Goal: Information Seeking & Learning: Learn about a topic

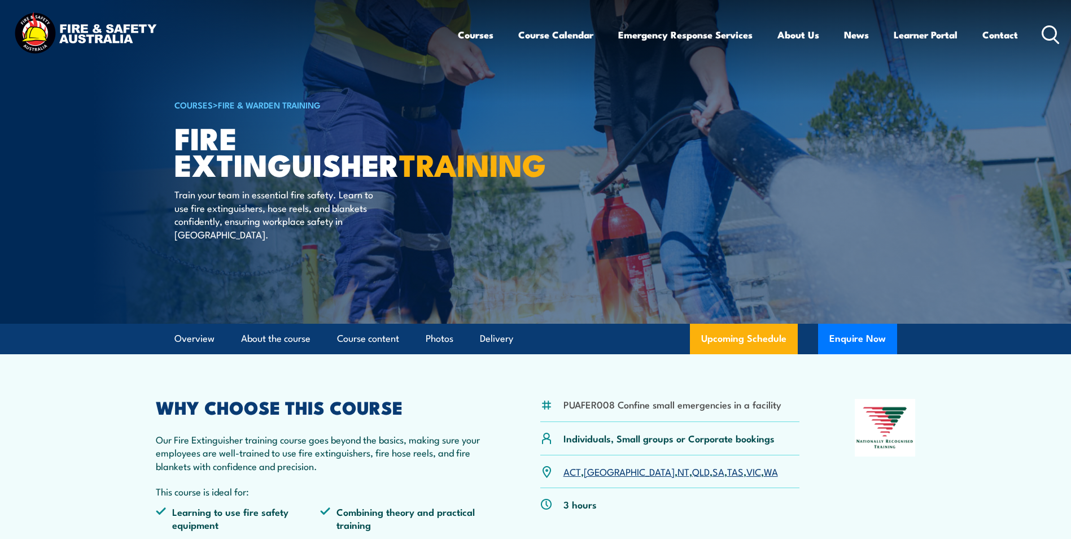
click at [678, 471] on link "NT" at bounding box center [684, 471] width 12 height 14
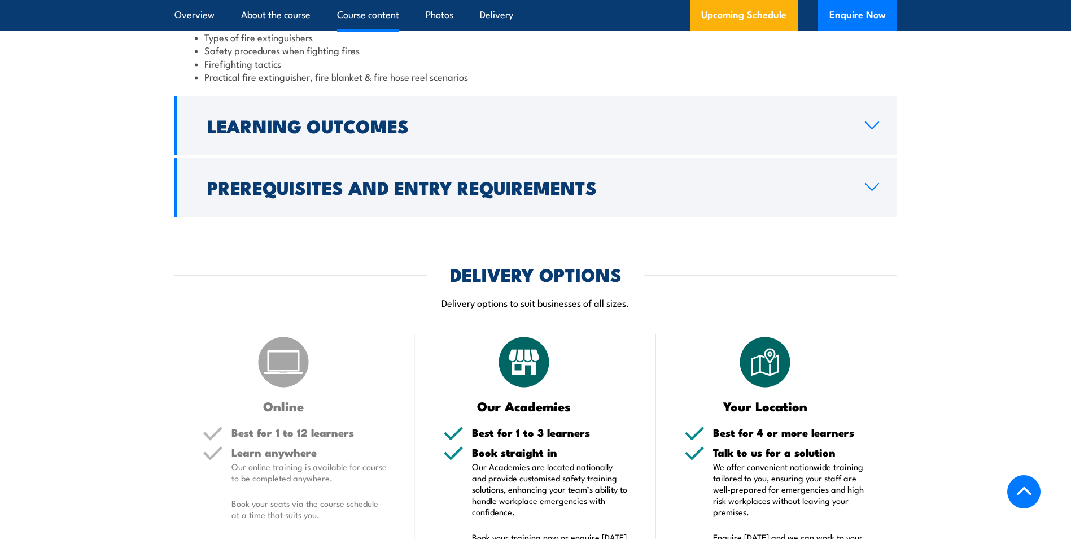
scroll to position [1198, 0]
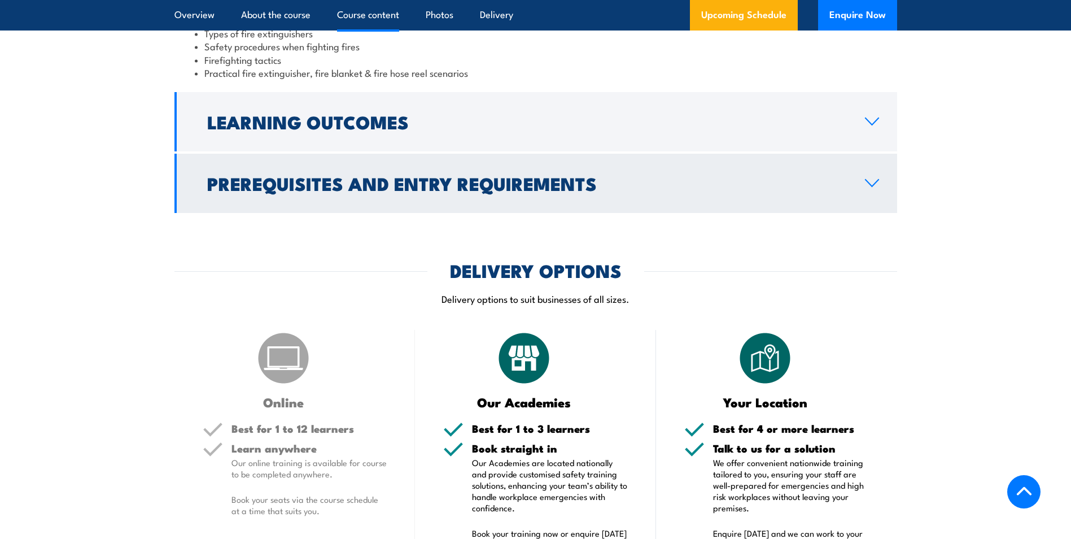
click at [876, 187] on icon at bounding box center [871, 182] width 15 height 9
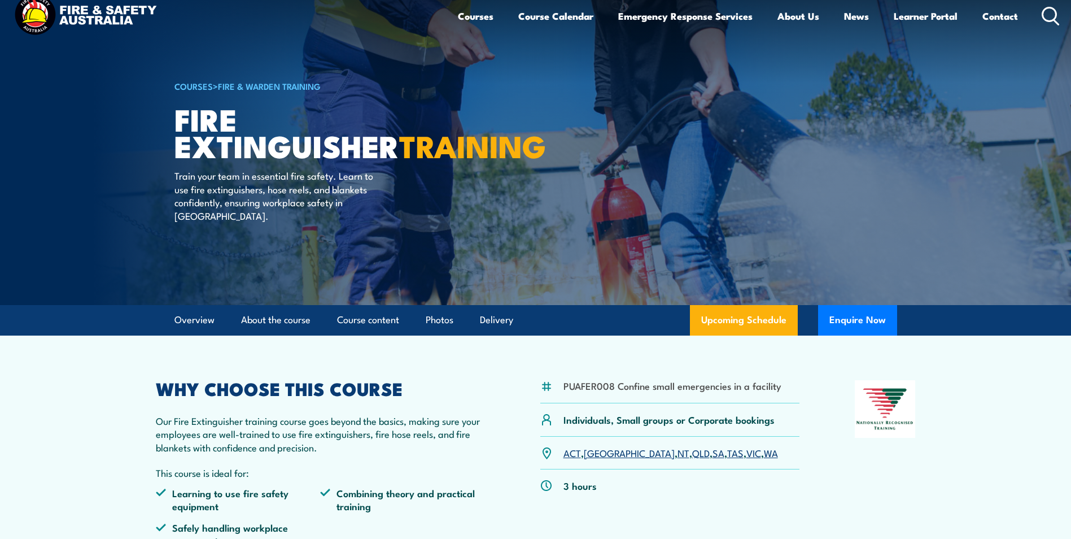
scroll to position [14, 0]
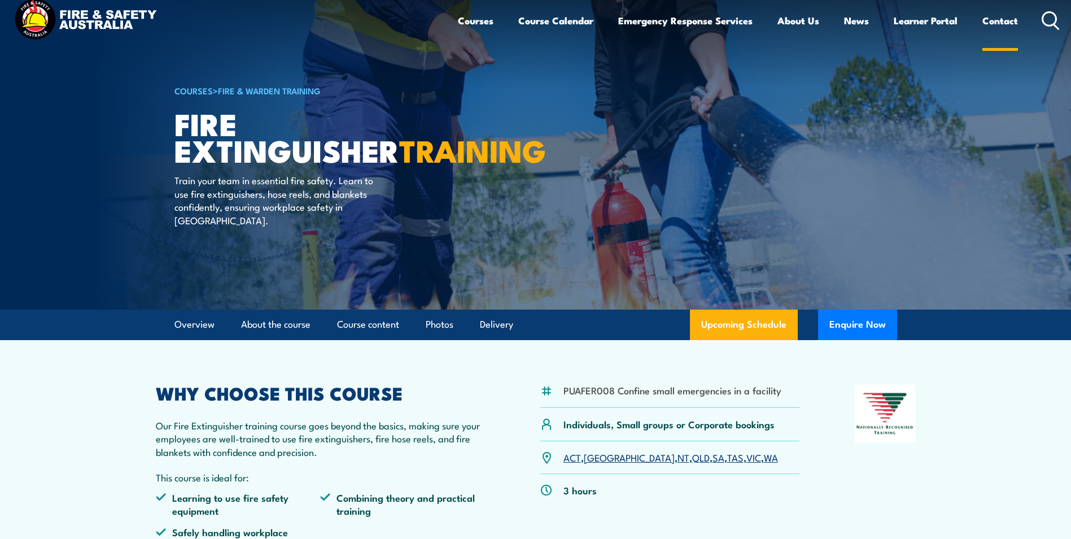
click at [1001, 20] on link "Contact" at bounding box center [1000, 21] width 36 height 30
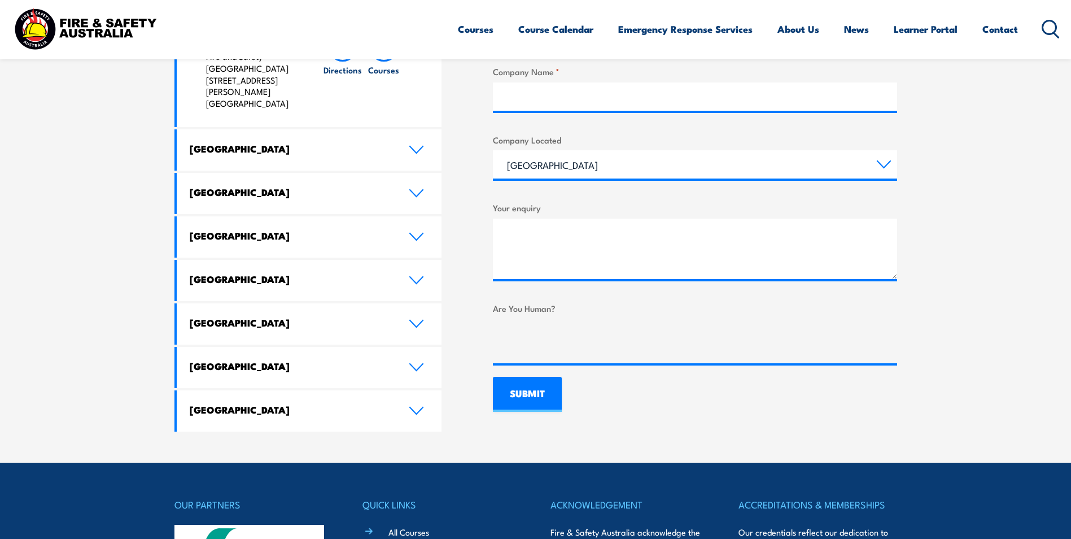
scroll to position [591, 0]
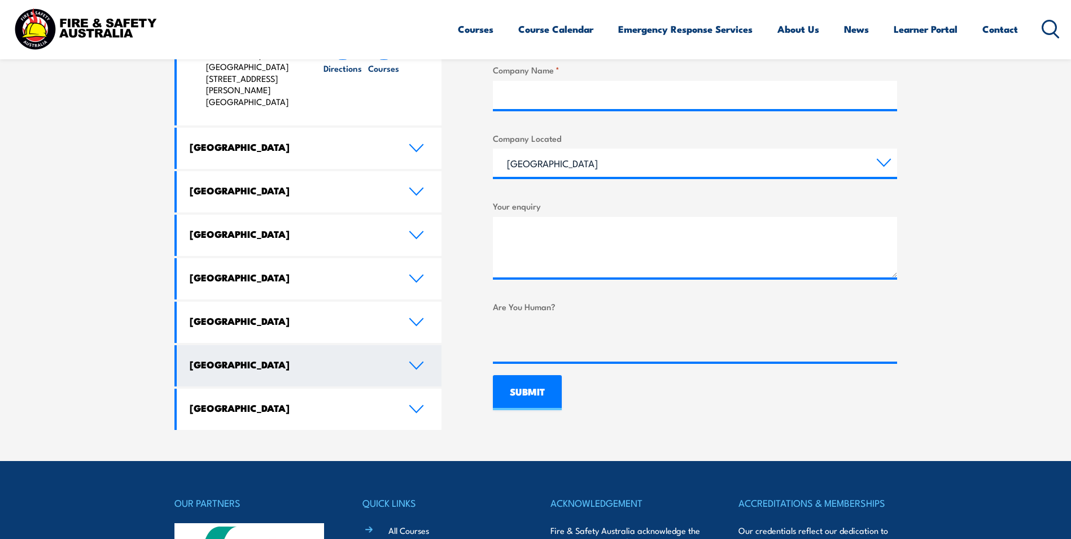
click at [370, 358] on h4 "Northern Territory" at bounding box center [291, 364] width 202 height 12
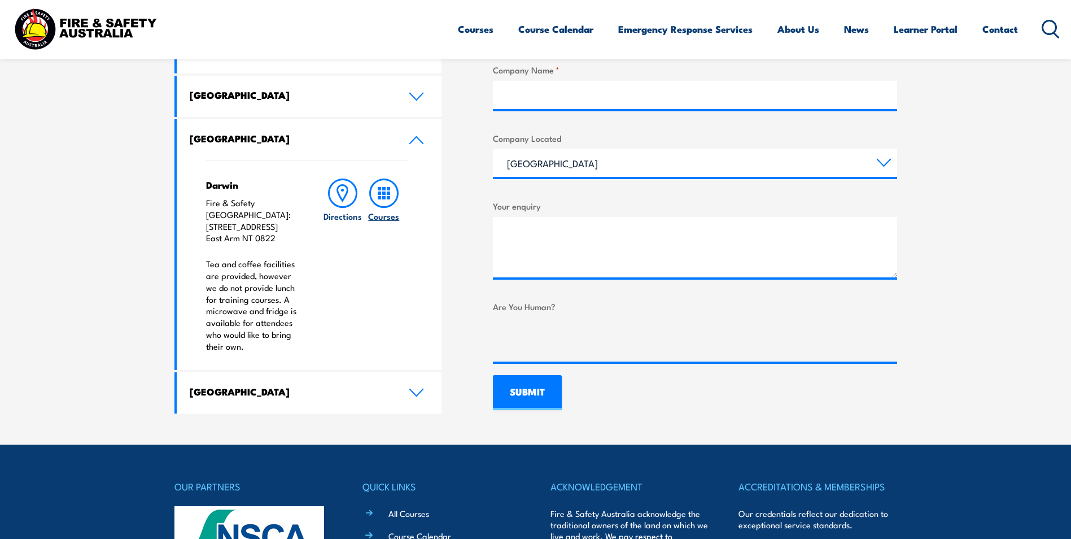
click at [380, 196] on rect at bounding box center [379, 197] width 3 height 3
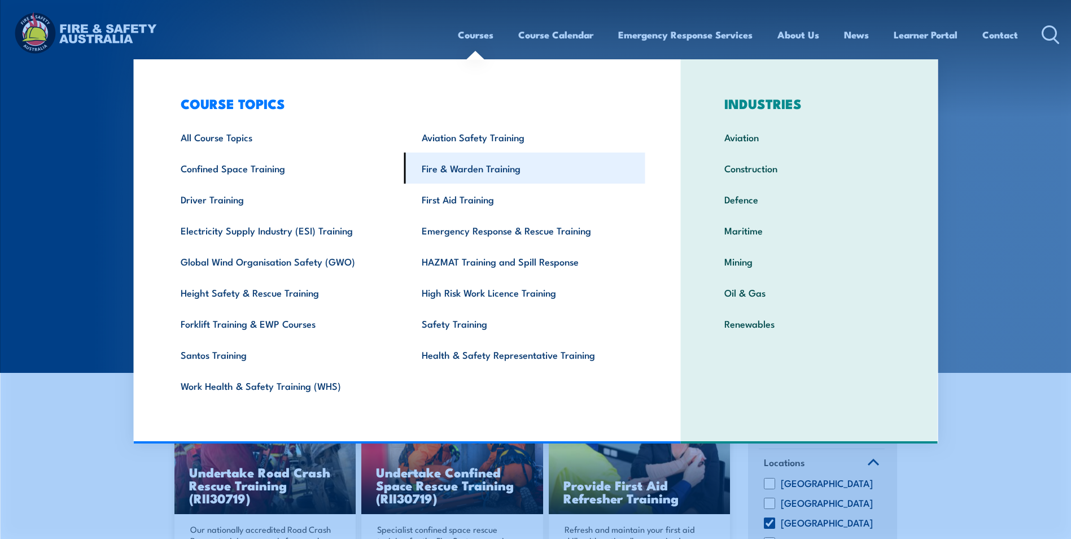
click at [498, 169] on link "Fire & Warden Training" at bounding box center [524, 167] width 241 height 31
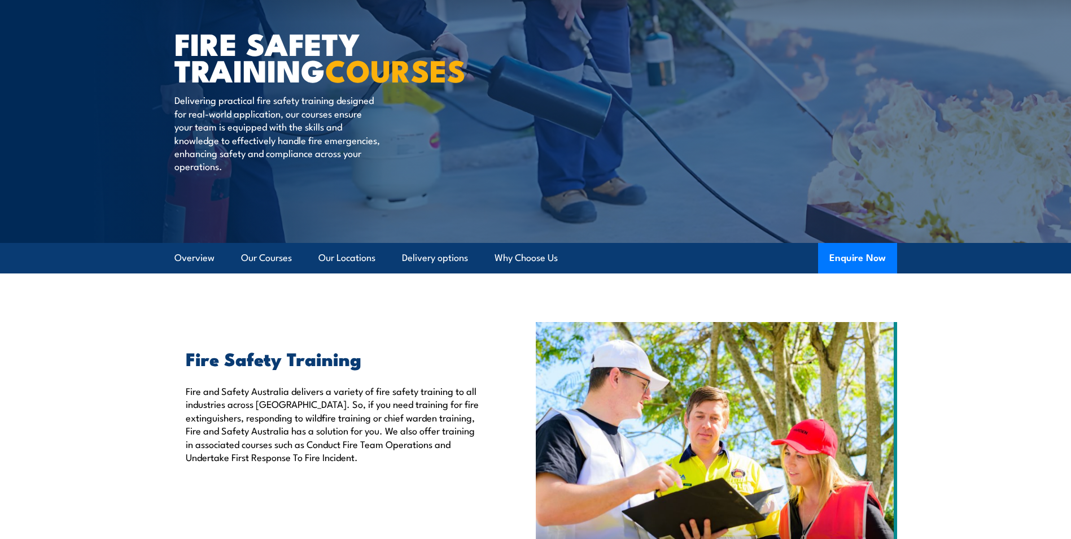
scroll to position [142, 0]
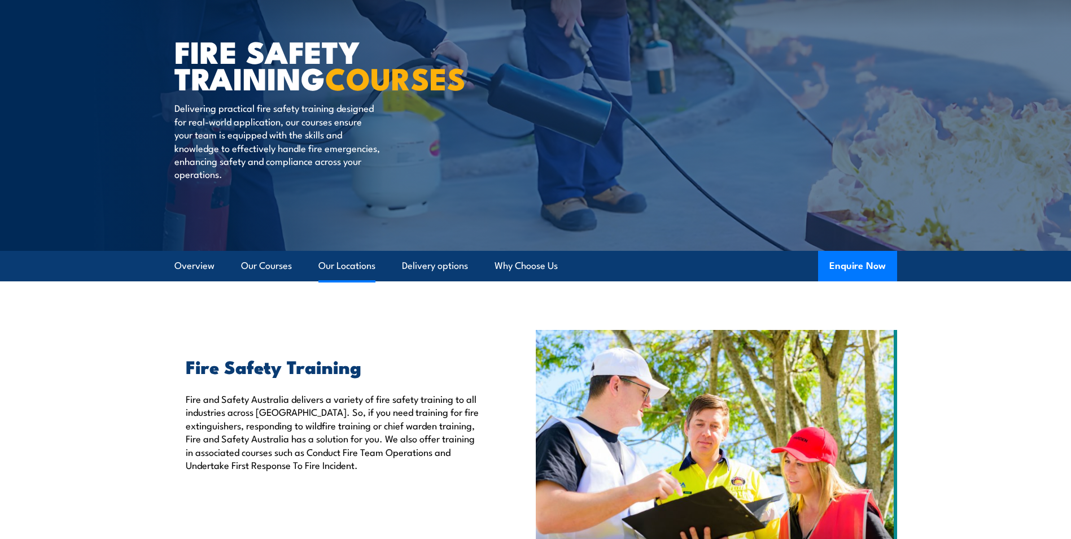
click at [343, 266] on link "Our Locations" at bounding box center [346, 266] width 57 height 30
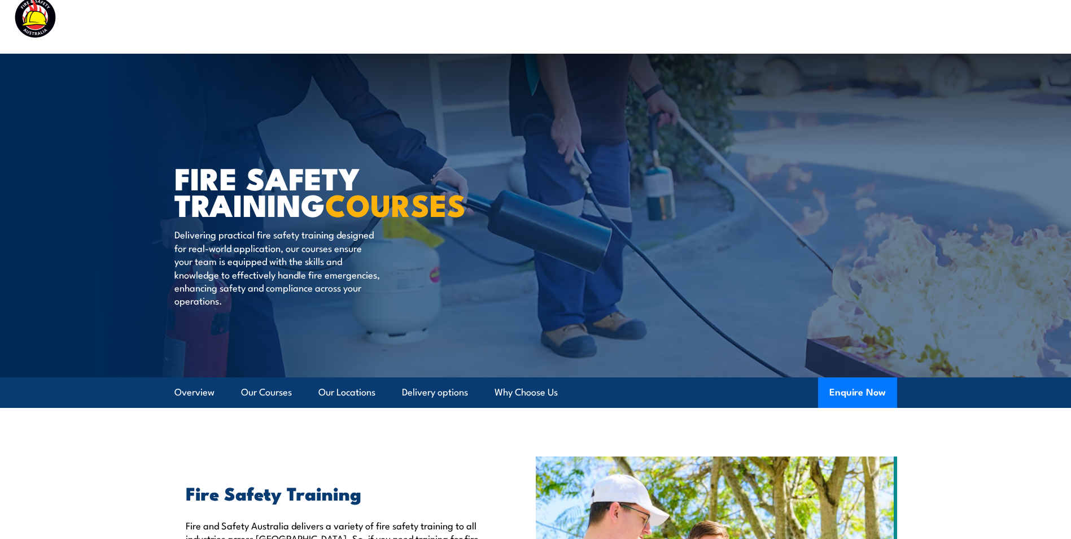
scroll to position [0, 0]
